Goal: Task Accomplishment & Management: Use online tool/utility

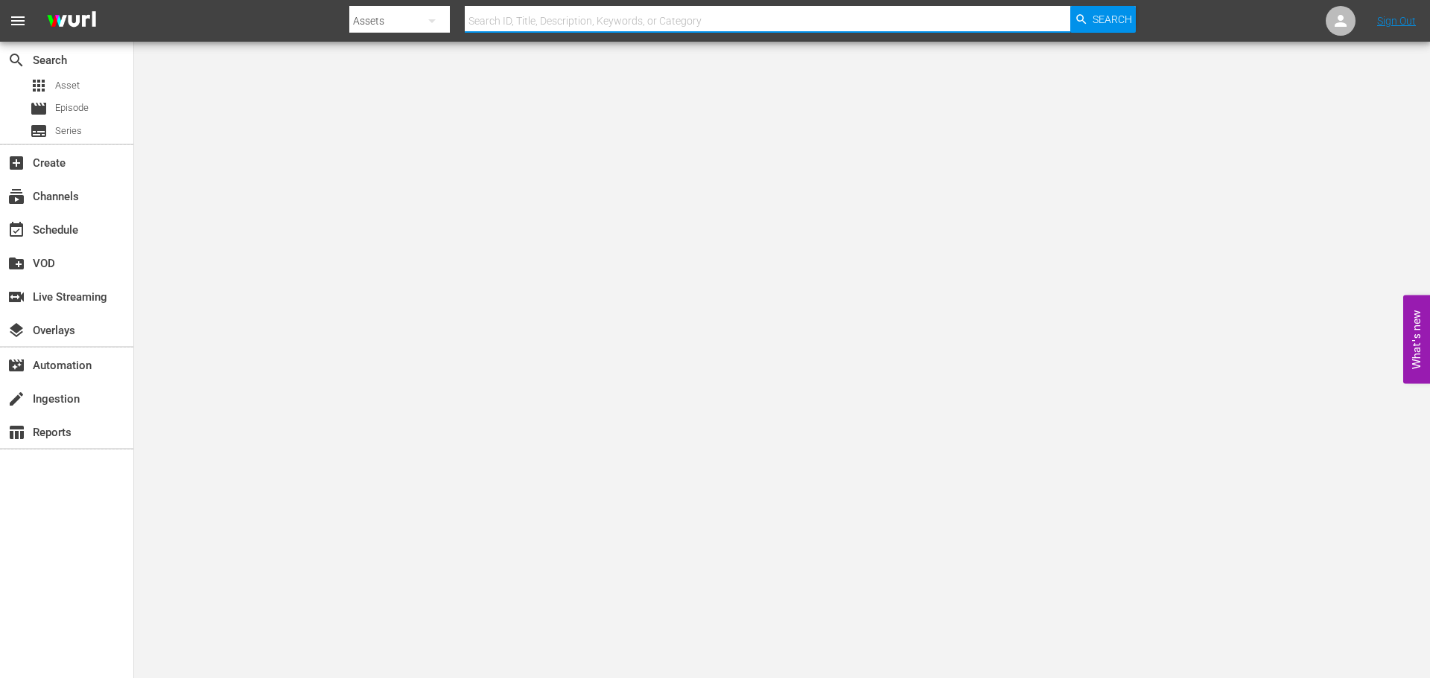
click at [597, 15] on input "text" at bounding box center [767, 21] width 605 height 36
click at [62, 242] on div "event_available Schedule" at bounding box center [66, 229] width 133 height 30
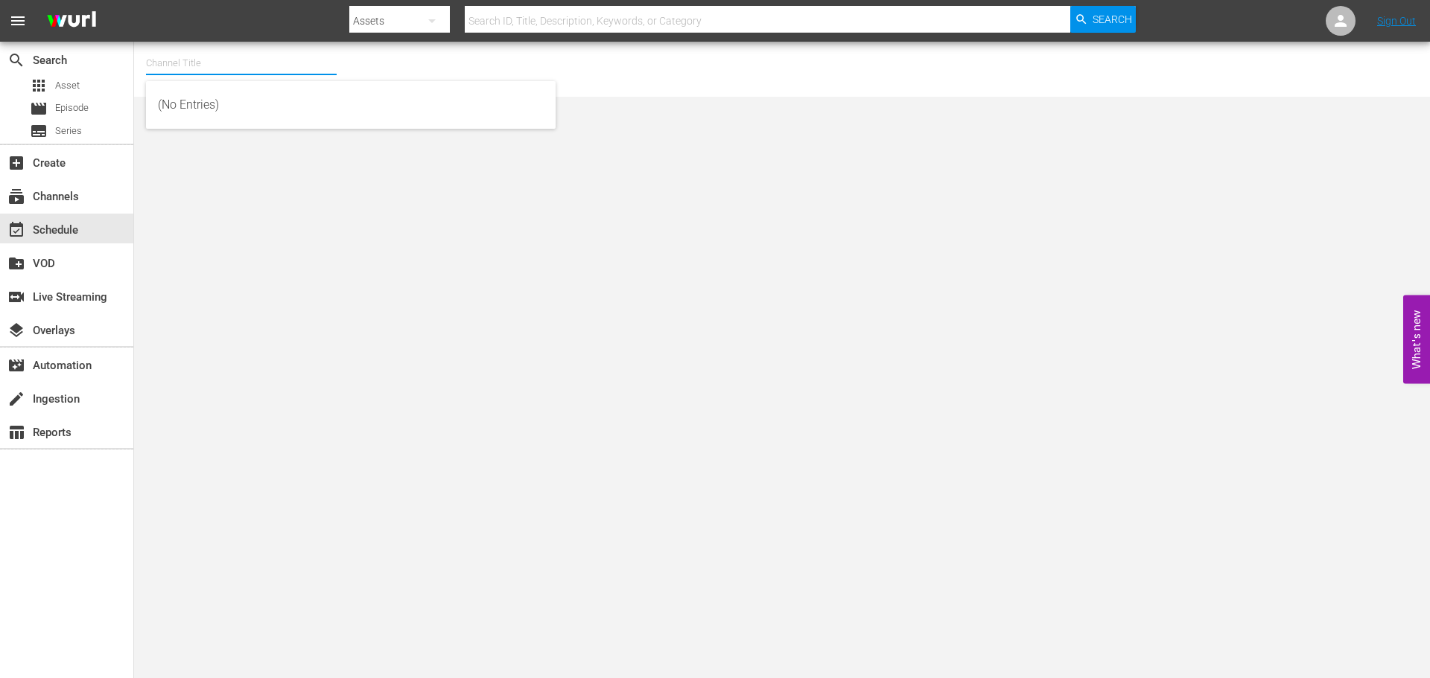
click at [229, 47] on input "text" at bounding box center [241, 63] width 191 height 36
click at [252, 54] on input "scare" at bounding box center [241, 63] width 191 height 36
click at [255, 109] on div "Scares by [PERSON_NAME] (1566 - amc_scaresbyshudder_1)" at bounding box center [351, 105] width 386 height 36
type input "Scares by [PERSON_NAME] (1566 - amc_scaresbyshudder_1)"
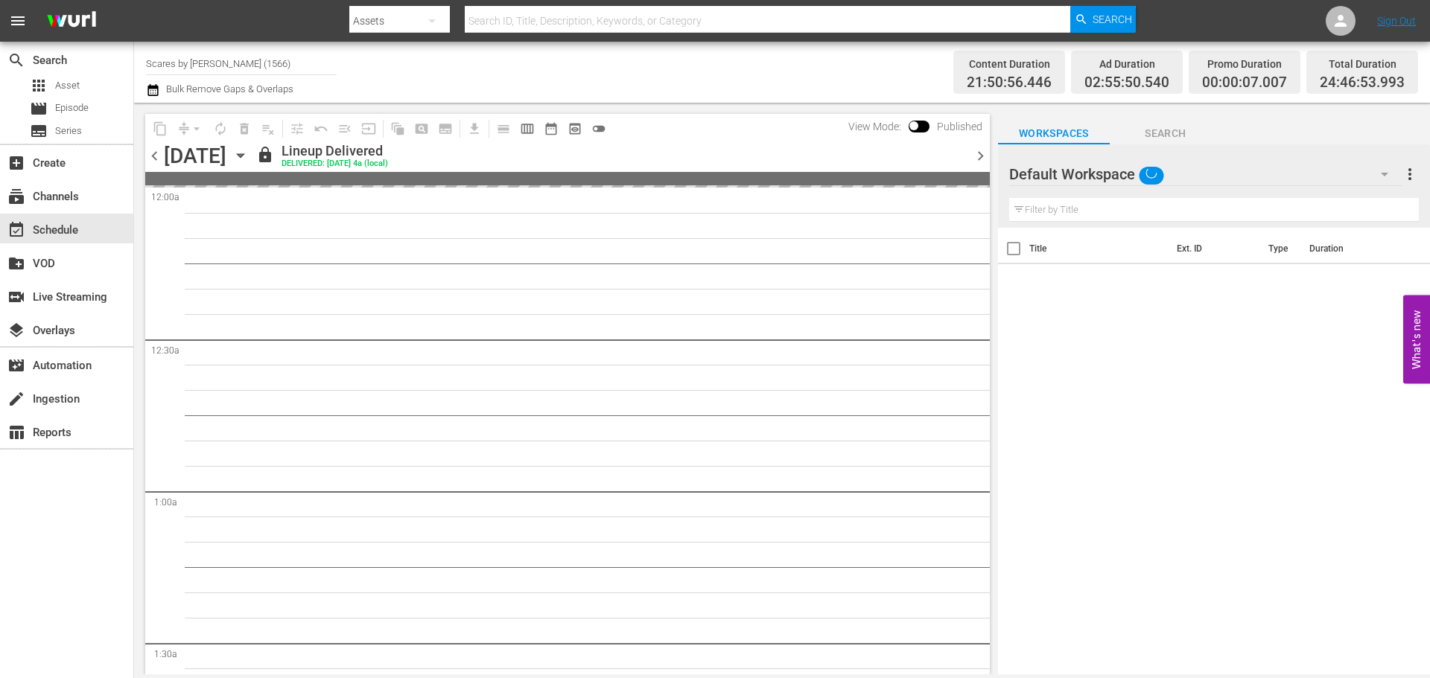
click at [249, 159] on icon "button" at bounding box center [240, 155] width 16 height 16
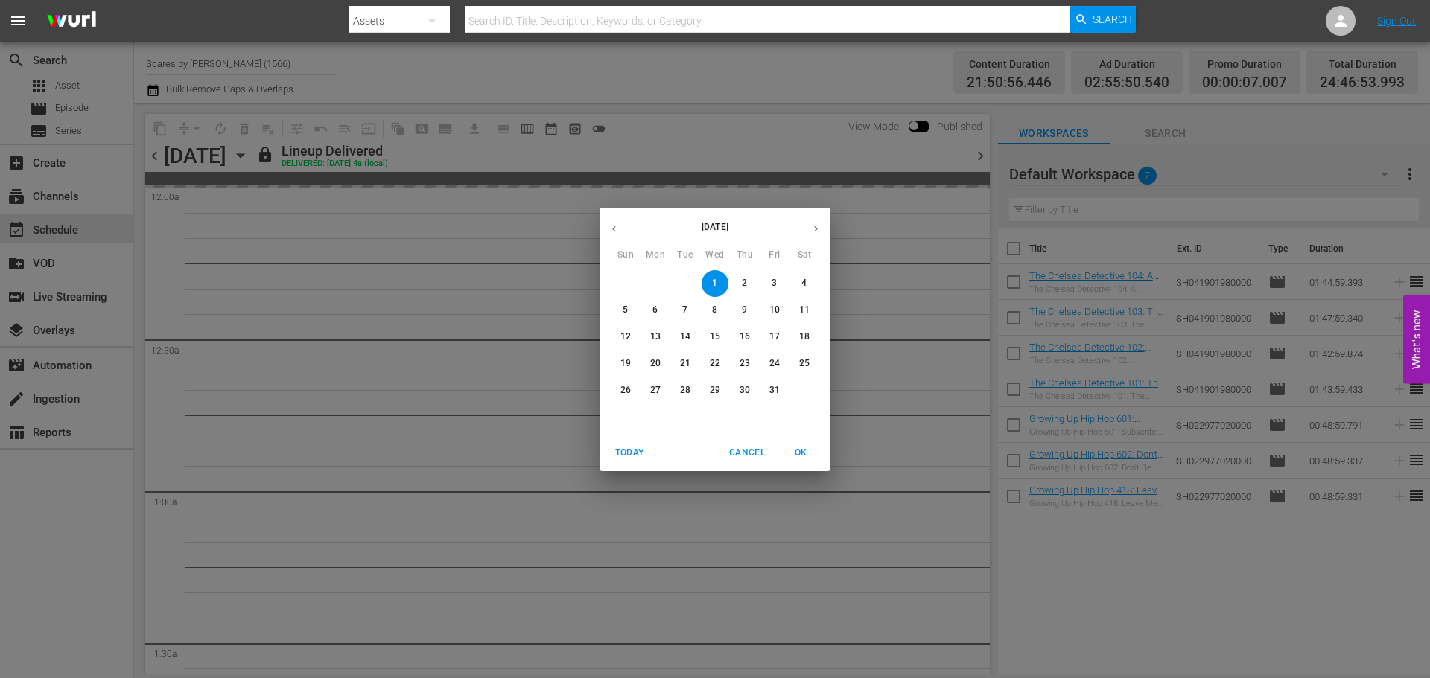
click at [768, 386] on span "31" at bounding box center [774, 390] width 27 height 13
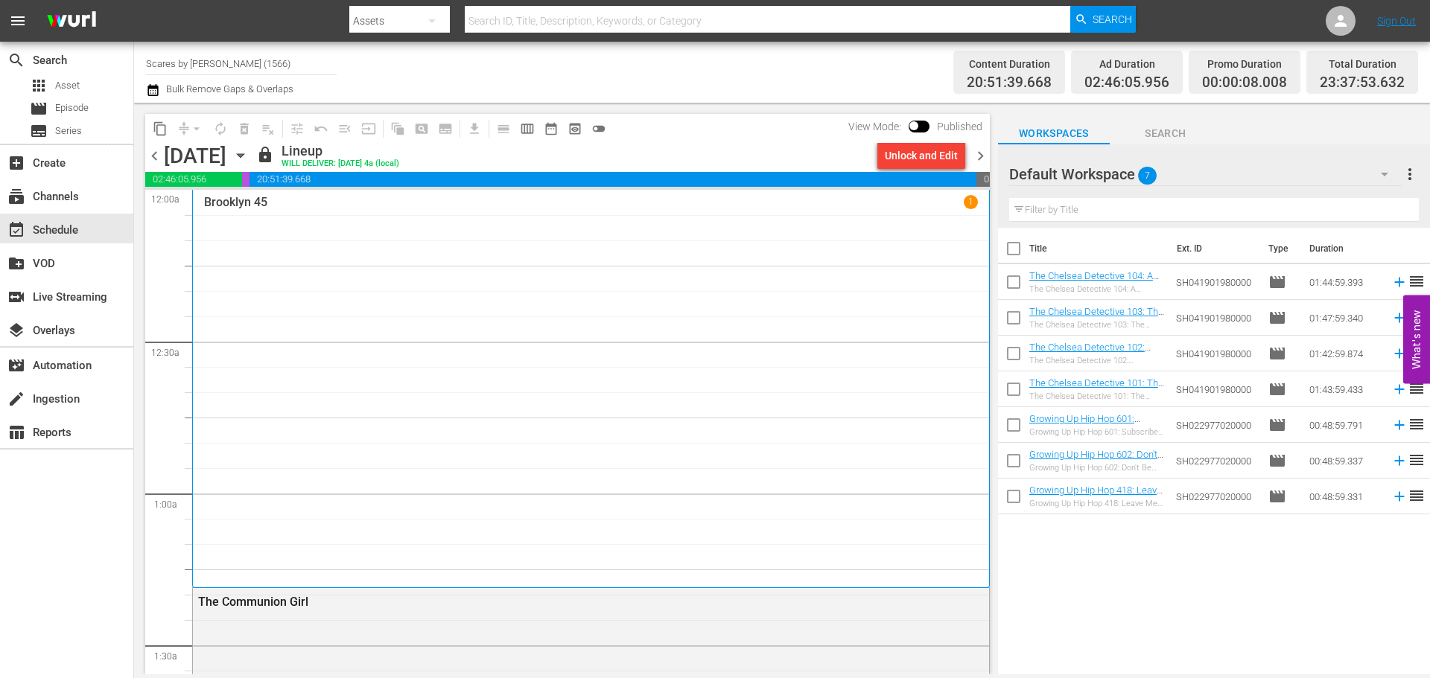
click at [988, 155] on span "chevron_right" at bounding box center [980, 156] width 19 height 19
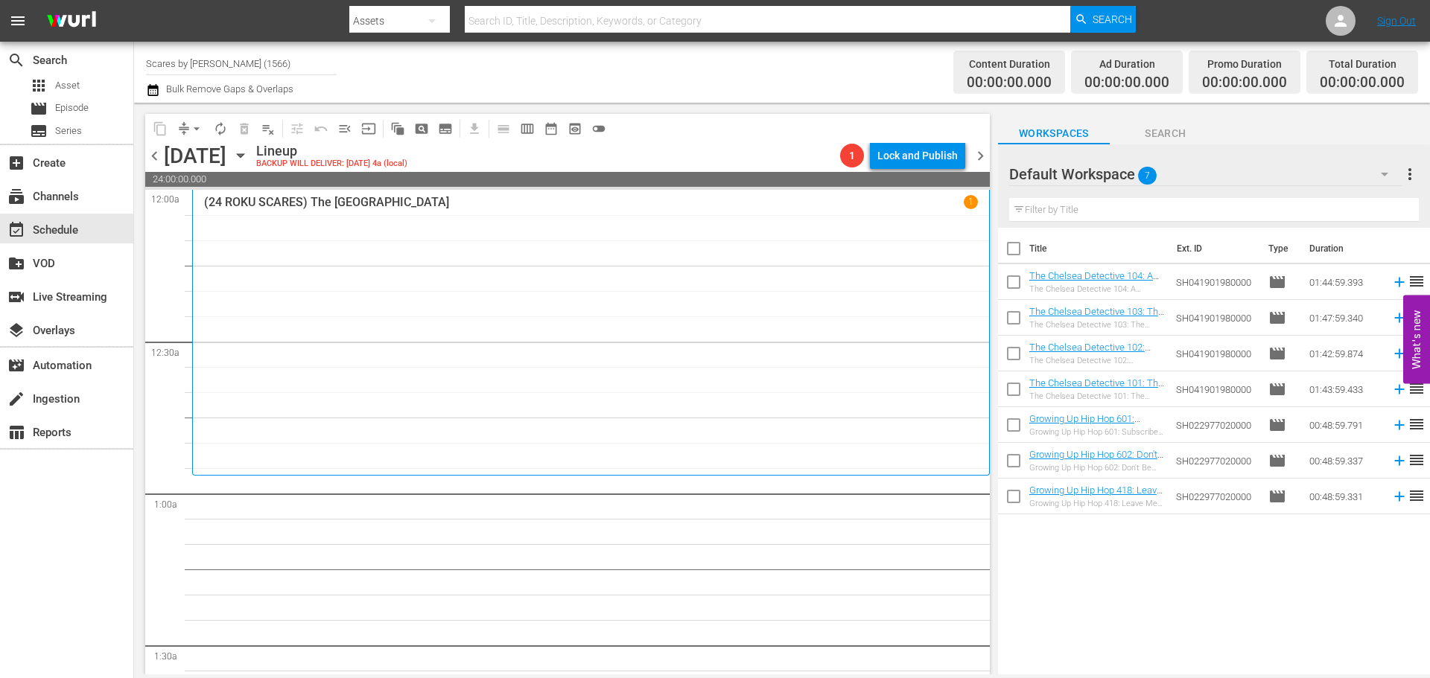
click at [440, 272] on div "(24 ROKU SCARES) The Amusement Park 1" at bounding box center [591, 333] width 774 height 276
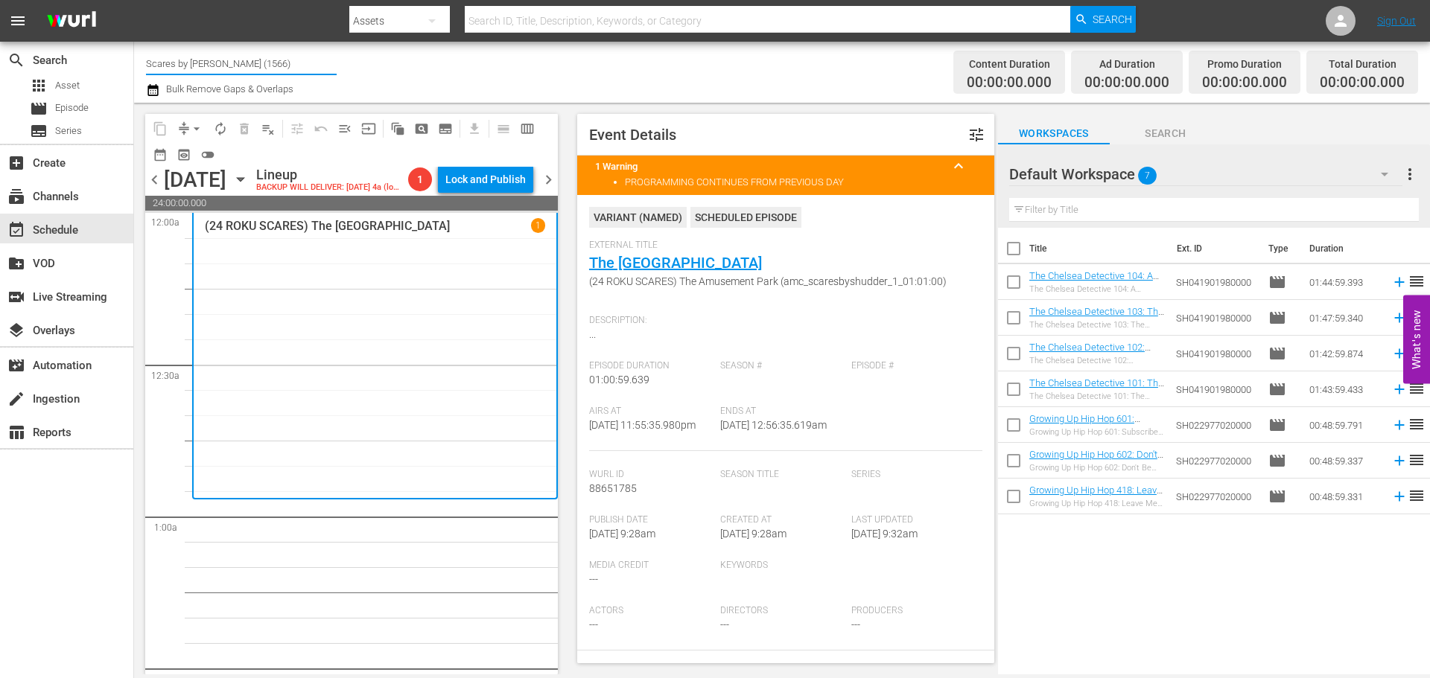
drag, startPoint x: 271, startPoint y: 57, endPoint x: 165, endPoint y: 60, distance: 106.6
click at [165, 60] on input "Scares by [PERSON_NAME] (1566)" at bounding box center [241, 63] width 191 height 36
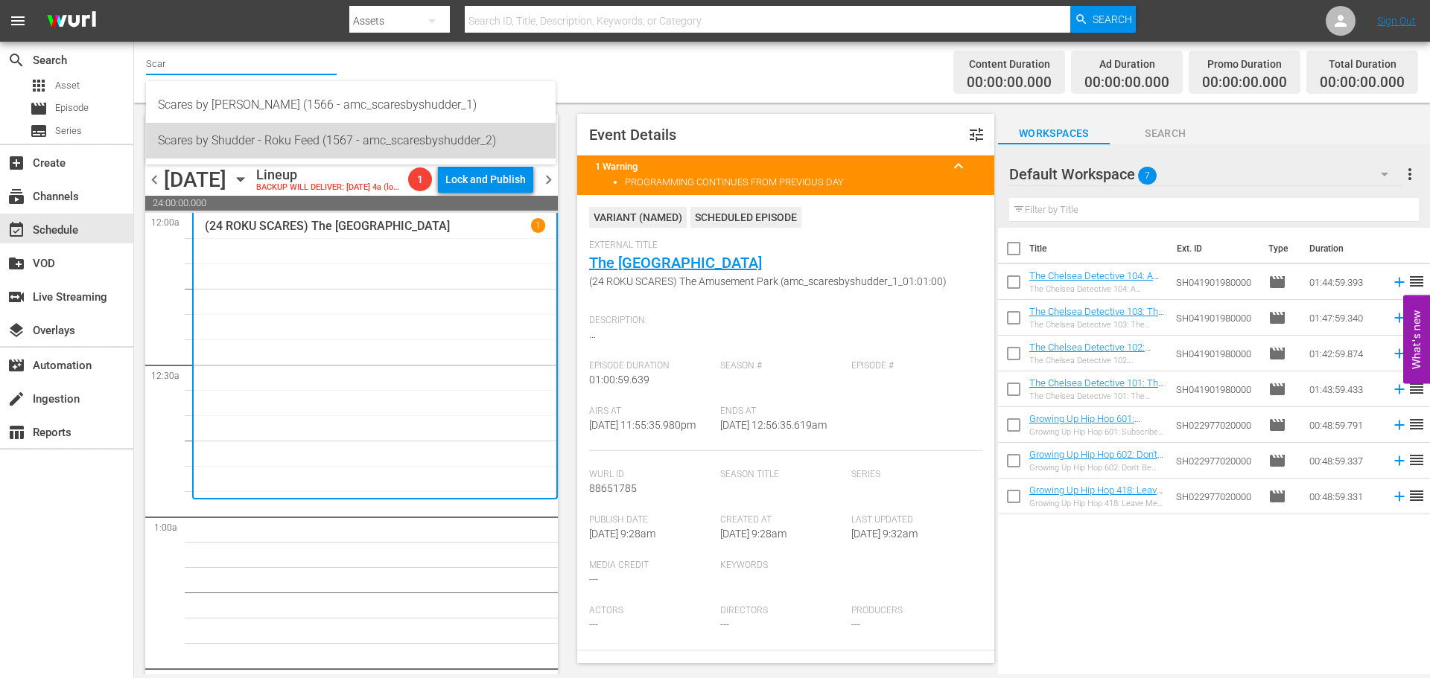
click at [306, 133] on div "Scares by Shudder - Roku Feed (1567 - amc_scaresbyshudder_2)" at bounding box center [351, 141] width 386 height 36
type input "Scares by Shudder - Roku Feed (1567 - amc_scaresbyshudder_2)"
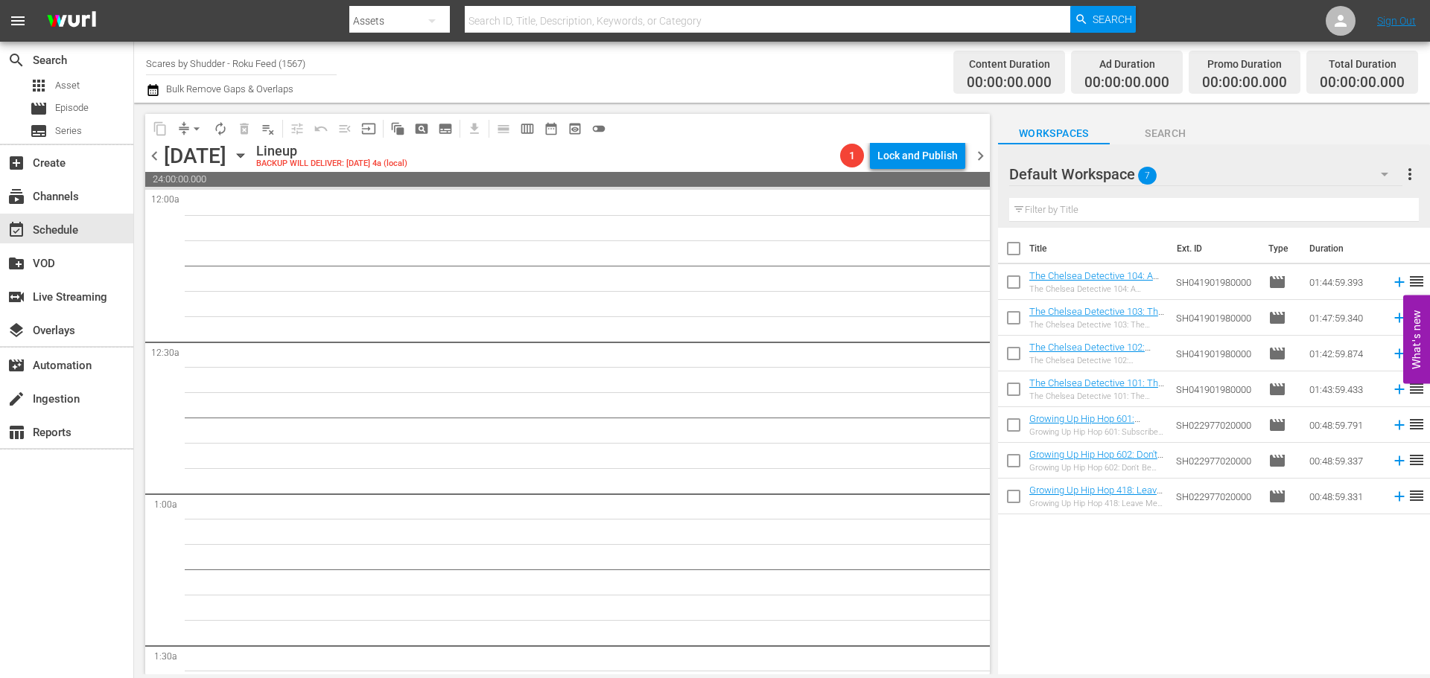
click at [226, 153] on div "[DATE]" at bounding box center [195, 156] width 63 height 25
click at [252, 153] on div "[DATE] [DATE]" at bounding box center [208, 156] width 89 height 25
click at [249, 159] on icon "button" at bounding box center [240, 155] width 16 height 16
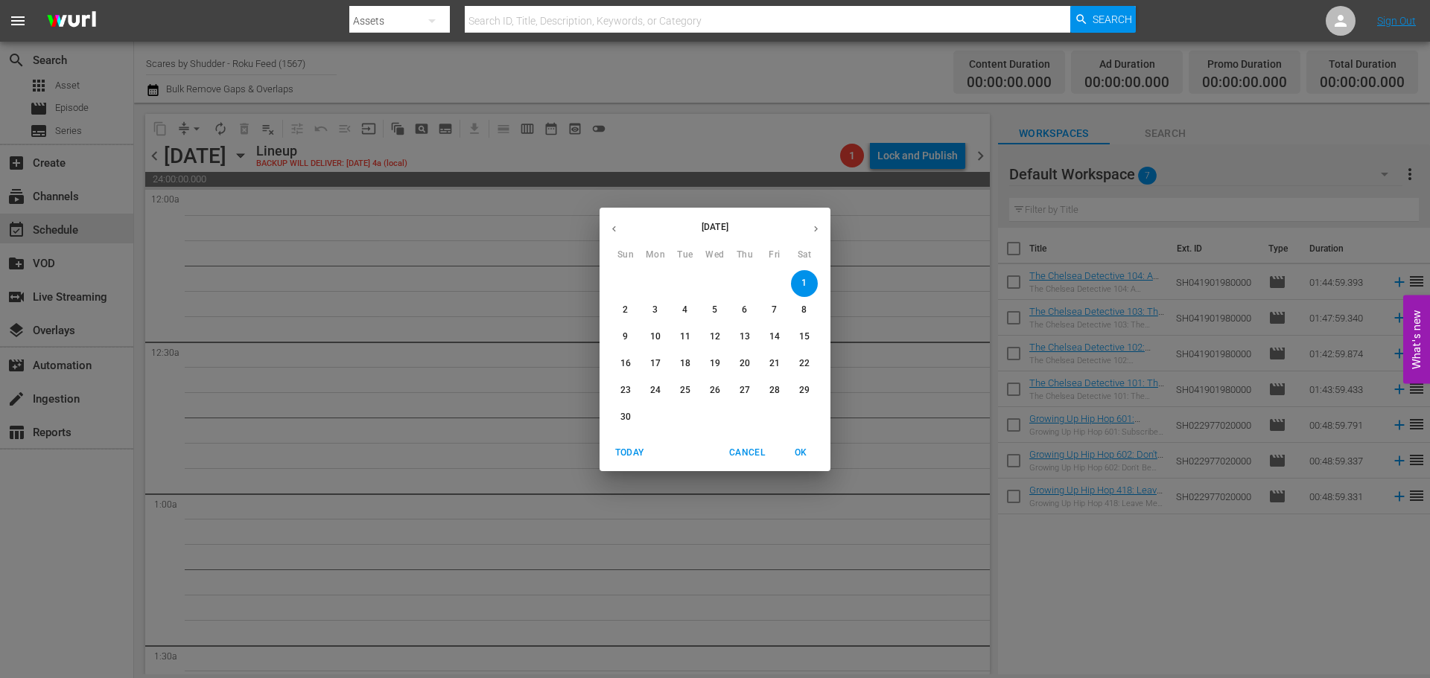
click at [617, 223] on icon "button" at bounding box center [613, 228] width 11 height 11
click at [717, 335] on p "15" at bounding box center [715, 337] width 10 height 13
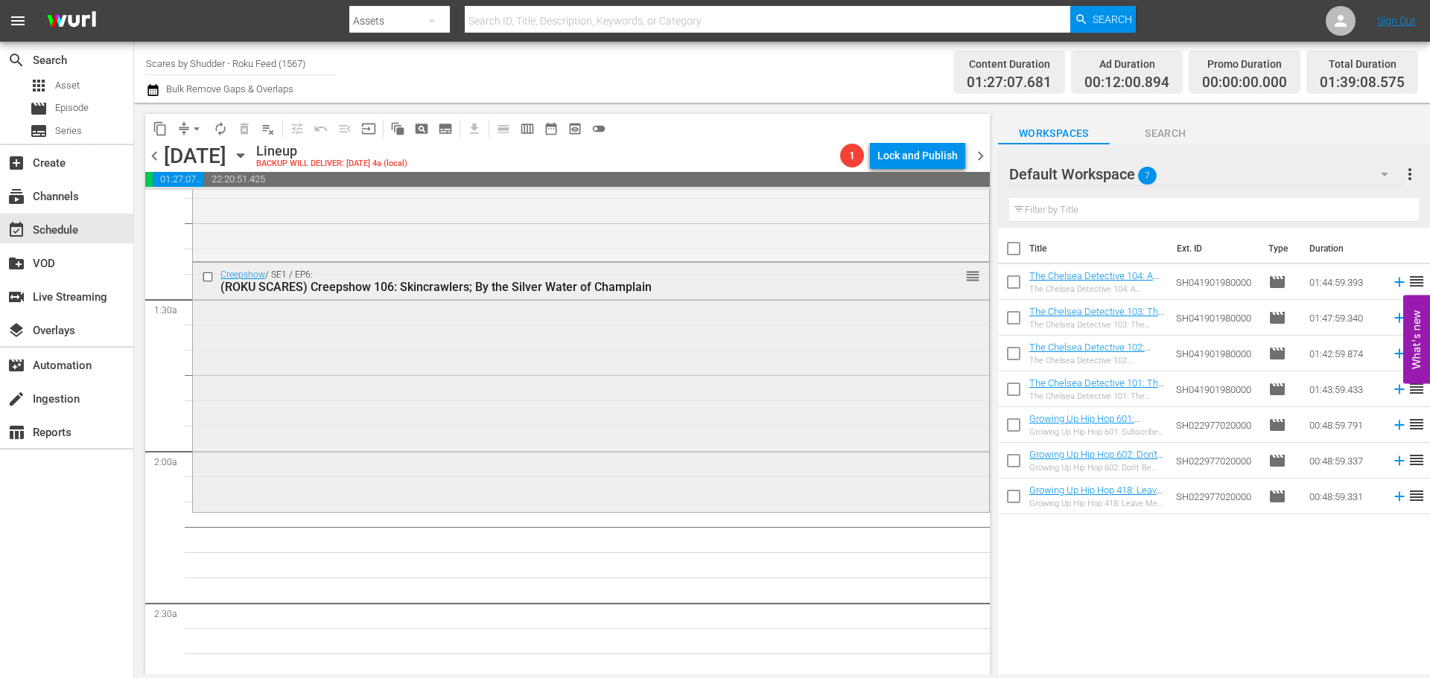
scroll to position [372, 0]
